Goal: Task Accomplishment & Management: Manage account settings

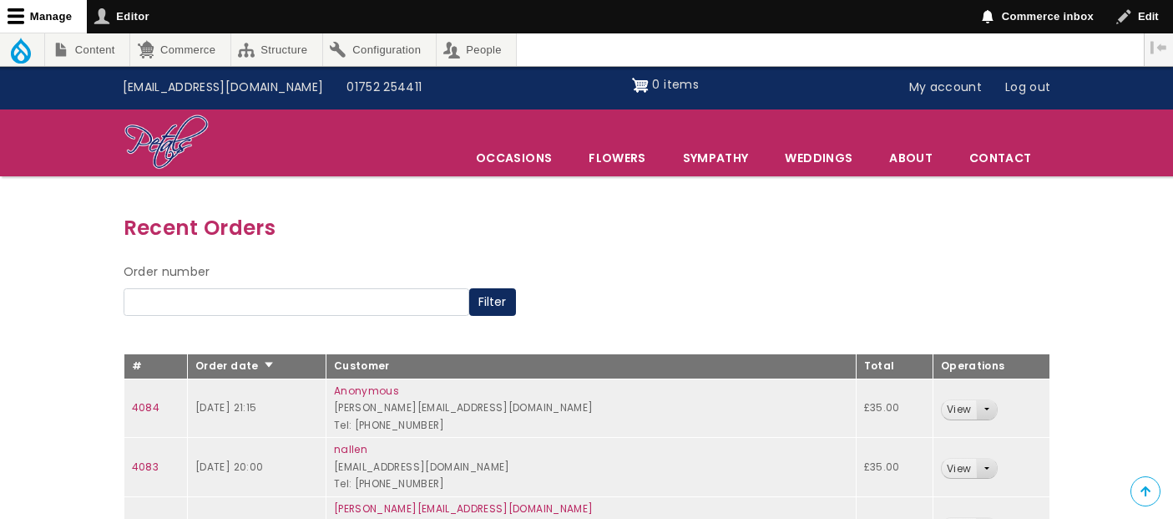
scroll to position [93, 0]
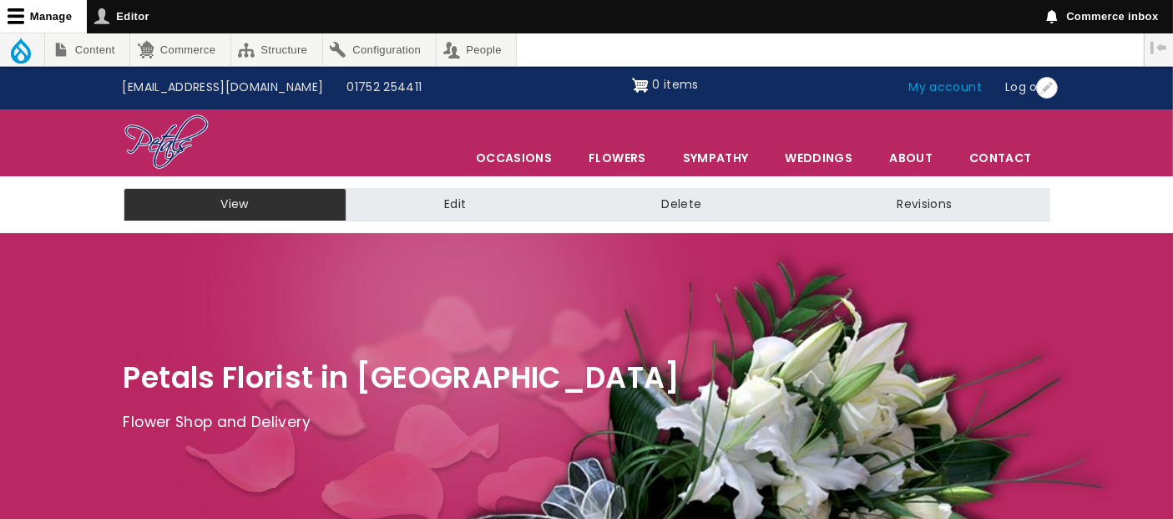
click at [959, 87] on link "My account" at bounding box center [946, 88] width 97 height 32
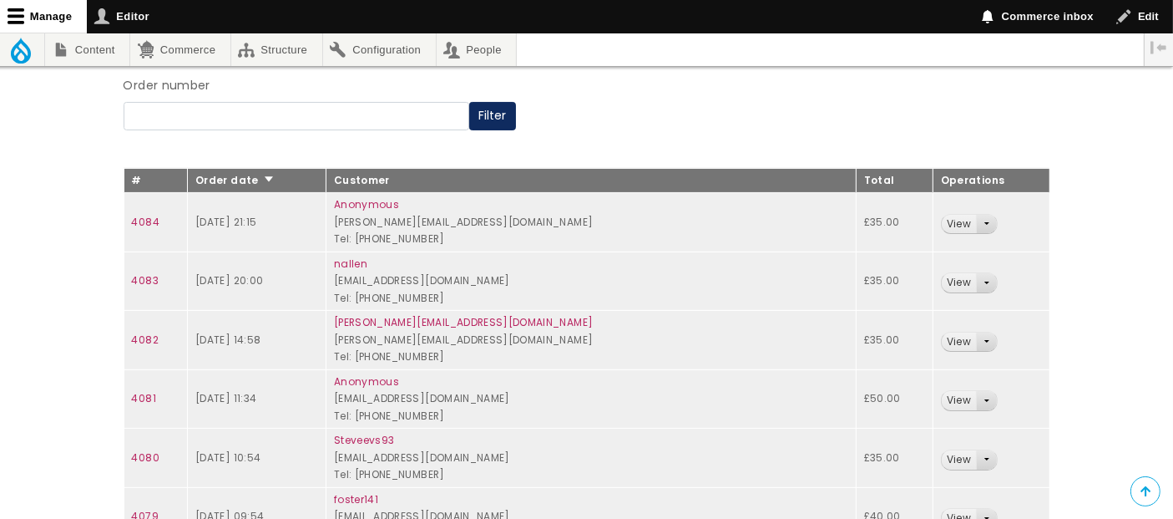
scroll to position [252, 0]
